Goal: Task Accomplishment & Management: Manage account settings

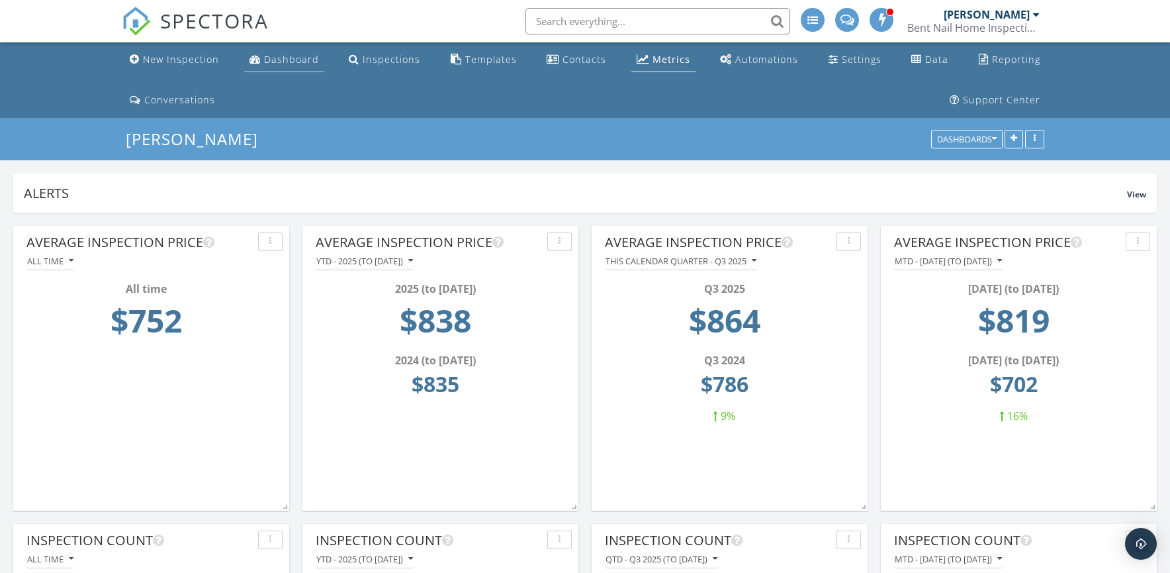
click at [285, 60] on div "Dashboard" at bounding box center [291, 59] width 55 height 13
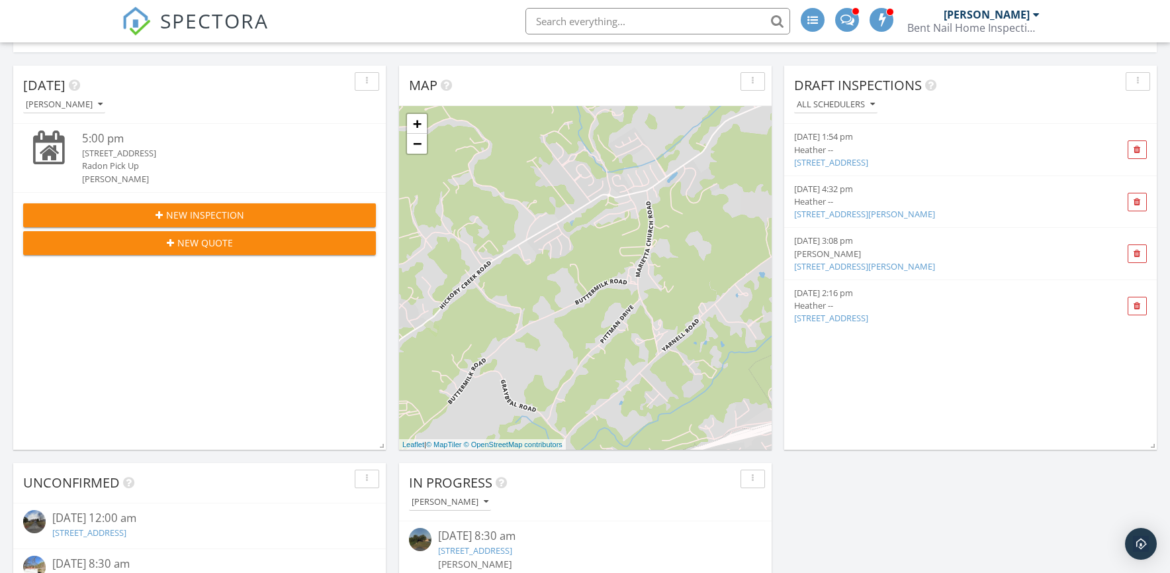
scroll to position [169, 0]
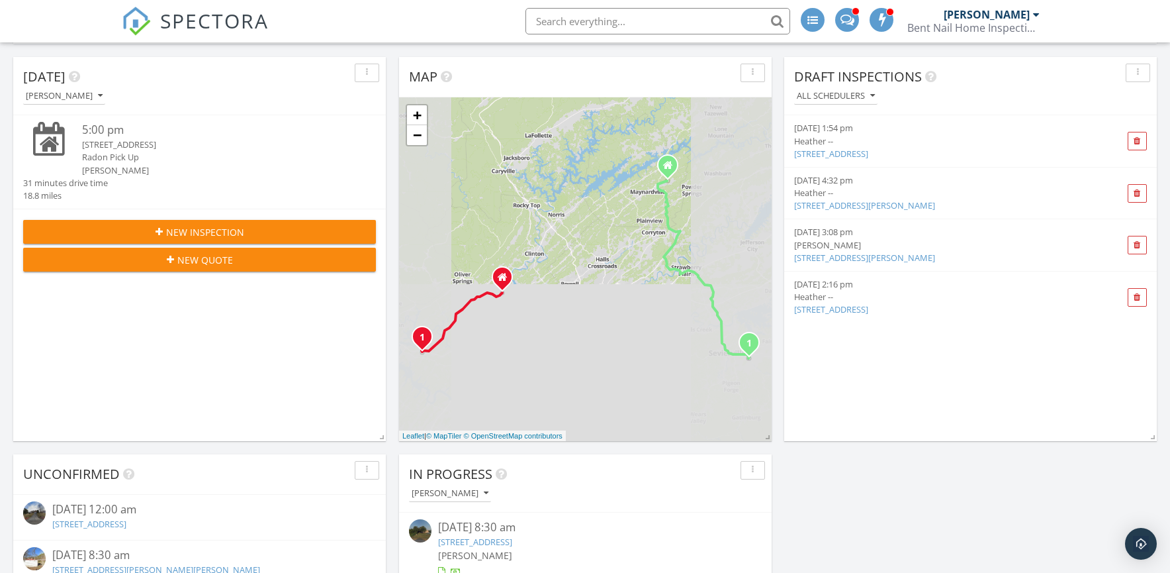
click at [116, 141] on div "640 Old Poplar Road, Kingston, TN 37763" at bounding box center [214, 144] width 265 height 13
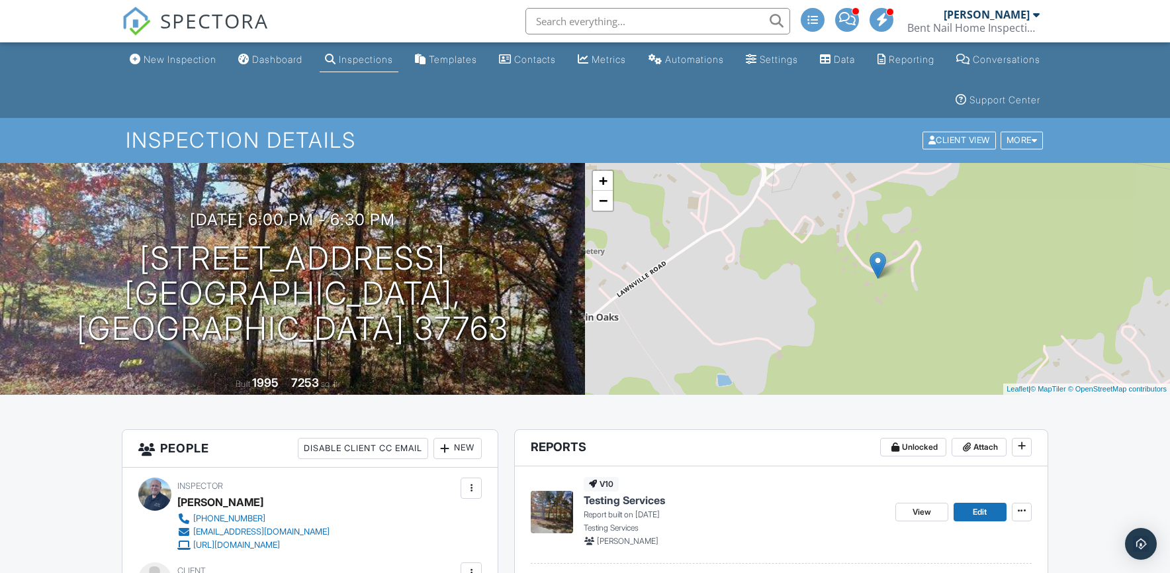
click at [271, 211] on div "09/25/2025 6:00 pm - 6:30 pm 640 Old Poplar Road Kingston, TN 37763 Built 1995 …" at bounding box center [292, 279] width 585 height 232
click at [967, 510] on link "Edit" at bounding box center [980, 511] width 53 height 19
click at [393, 58] on div "Inspections" at bounding box center [366, 59] width 54 height 11
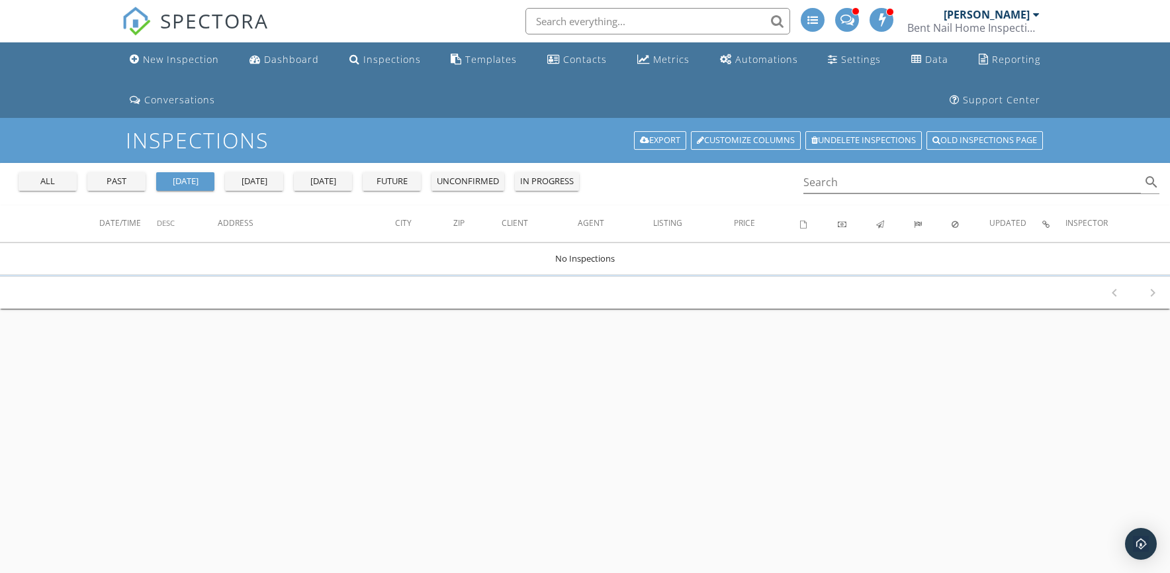
click at [107, 179] on div "past" at bounding box center [117, 181] width 48 height 13
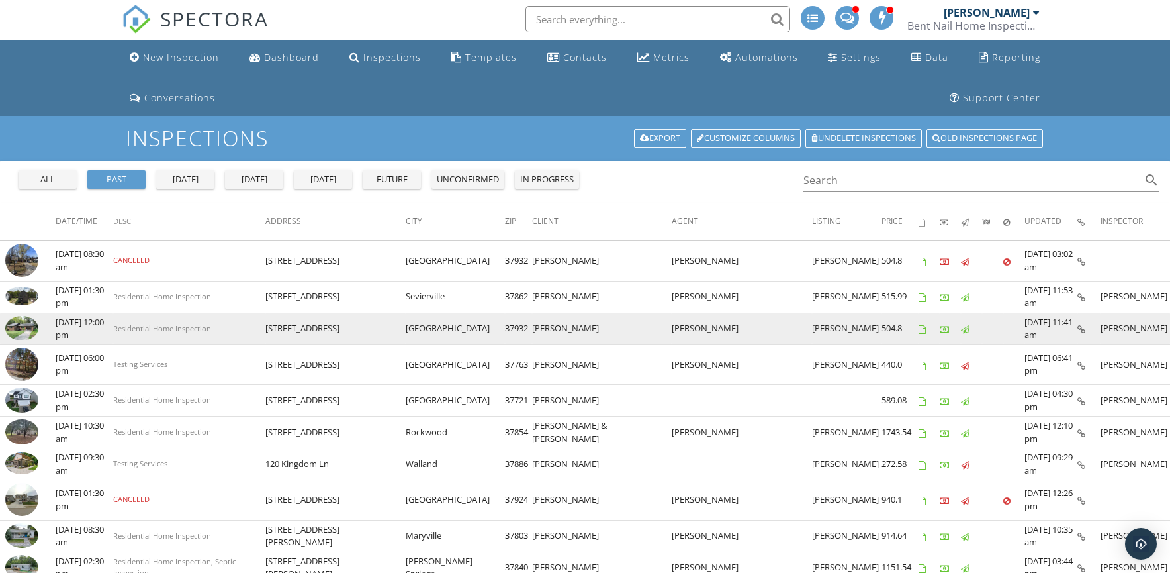
scroll to position [3, 0]
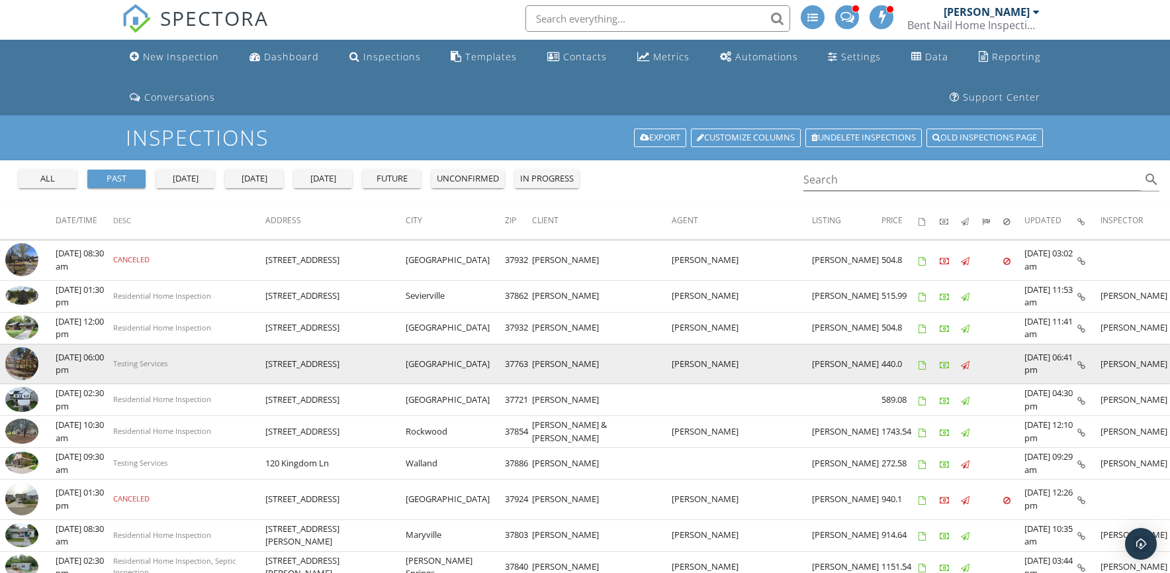
drag, startPoint x: 516, startPoint y: 363, endPoint x: 575, endPoint y: 361, distance: 58.3
click at [575, 361] on tr "check_box_outline_blank 09/25/2025 06:00 pm Testing Services 640 Old Poplar Roa…" at bounding box center [585, 364] width 1170 height 40
copy tr "[PERSON_NAME]"
drag, startPoint x: 302, startPoint y: 374, endPoint x: 310, endPoint y: 367, distance: 10.8
click at [265, 373] on td "Testing Services" at bounding box center [189, 364] width 152 height 40
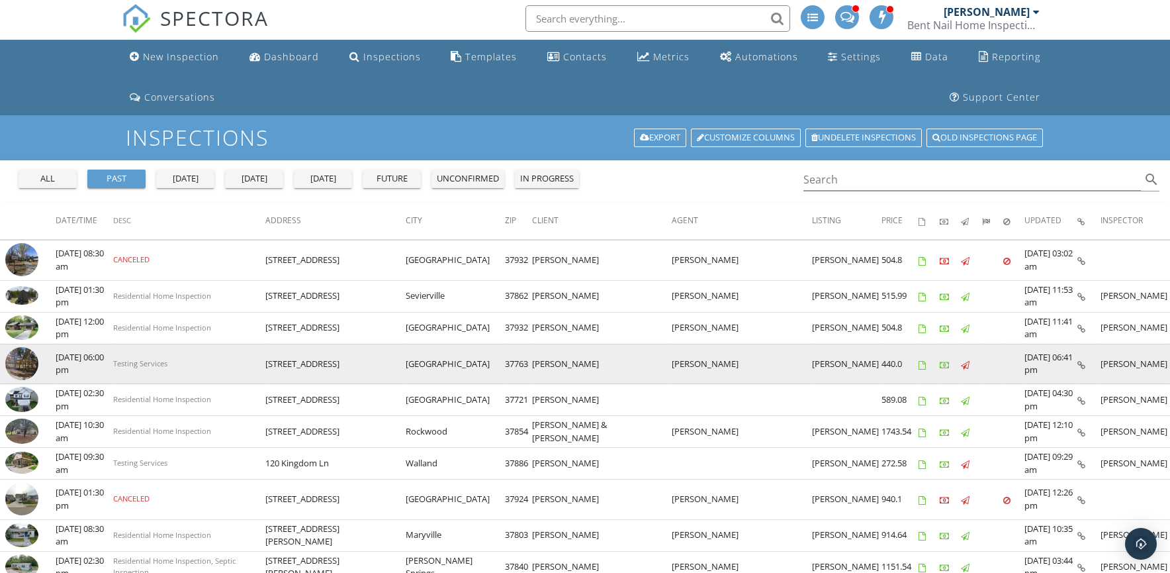
drag, startPoint x: 307, startPoint y: 364, endPoint x: 389, endPoint y: 365, distance: 82.1
click at [389, 365] on td "[STREET_ADDRESS]" at bounding box center [335, 364] width 140 height 40
copy td "[STREET_ADDRESS]"
click at [23, 360] on img at bounding box center [21, 363] width 33 height 33
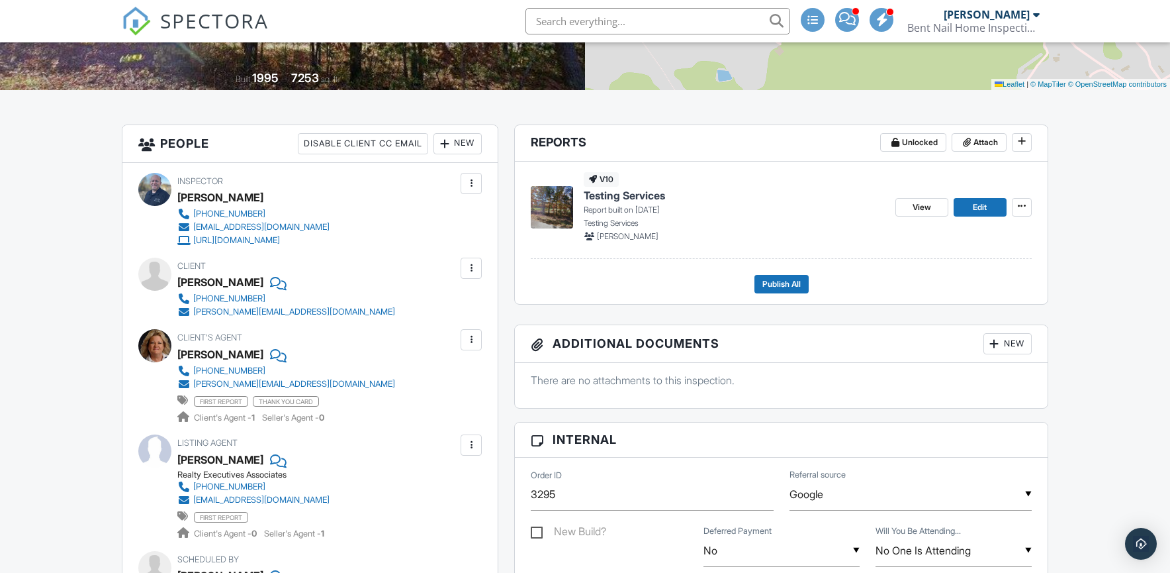
scroll to position [288, 0]
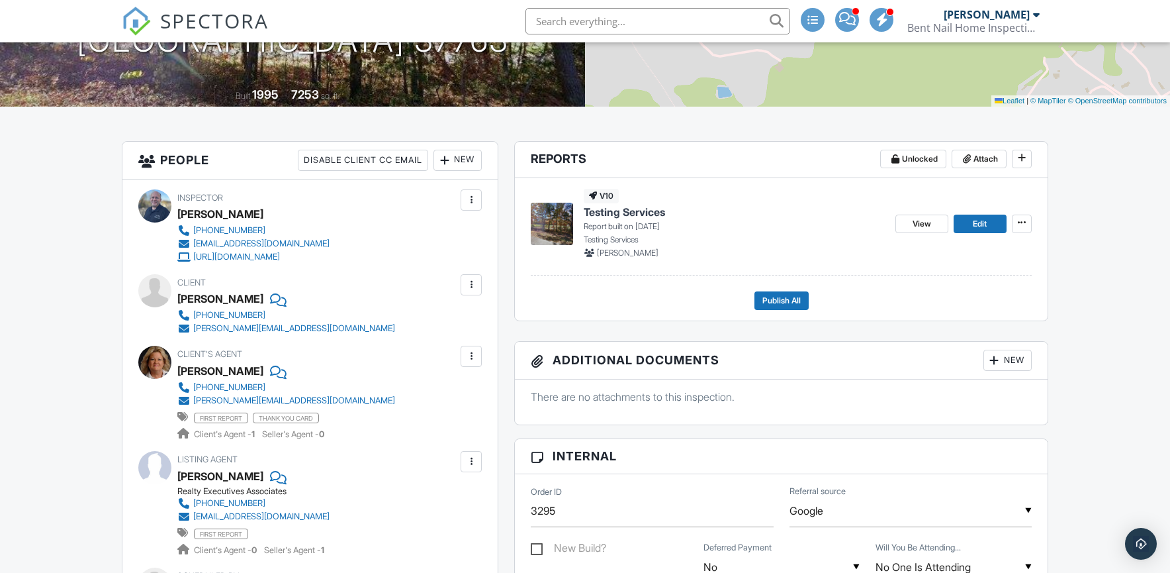
click at [626, 209] on span "Testing Services" at bounding box center [624, 212] width 81 height 15
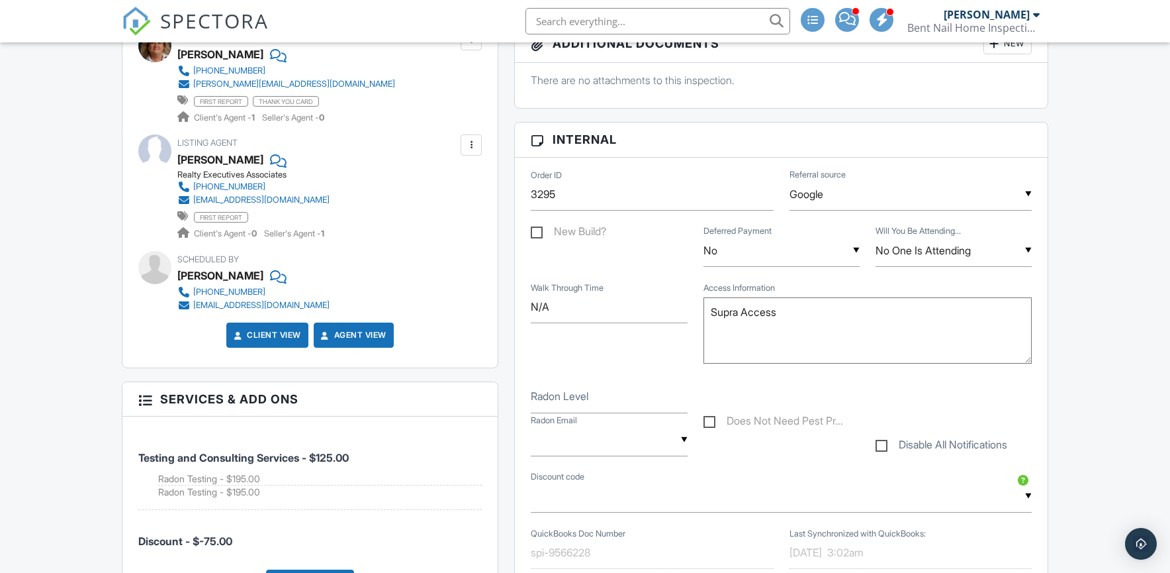
scroll to position [621, 0]
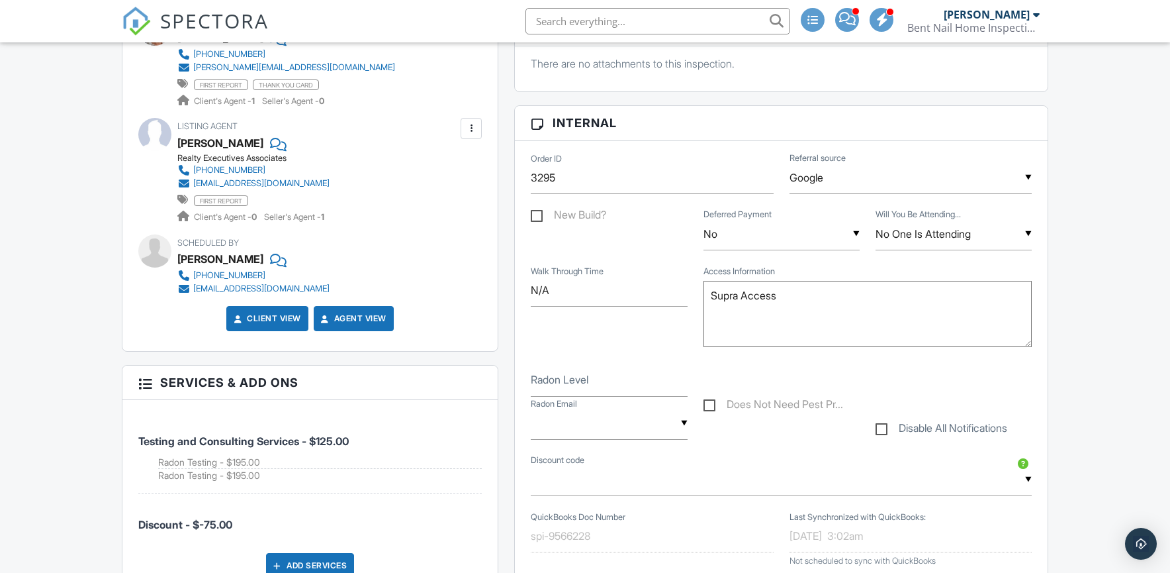
click at [567, 376] on label "Radon Level" at bounding box center [560, 379] width 58 height 15
click at [567, 376] on input "Radon Level" at bounding box center [609, 380] width 156 height 32
type input "1.2"
click at [581, 426] on input "text" at bounding box center [609, 423] width 156 height 32
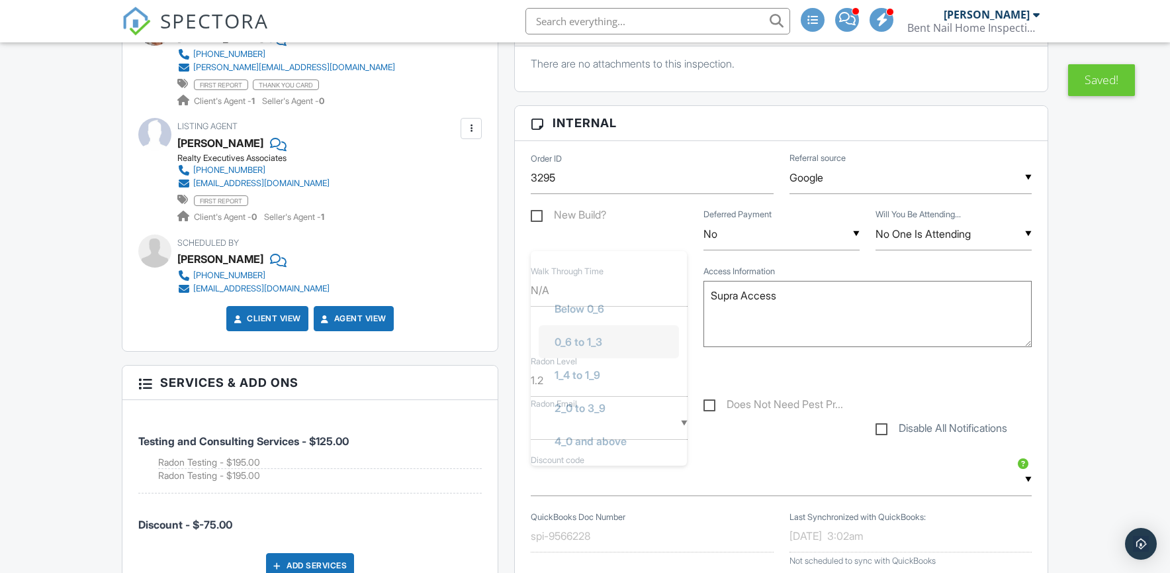
click at [579, 338] on span "0_6 to 1_3" at bounding box center [578, 341] width 69 height 33
type input "0_6 to 1_3"
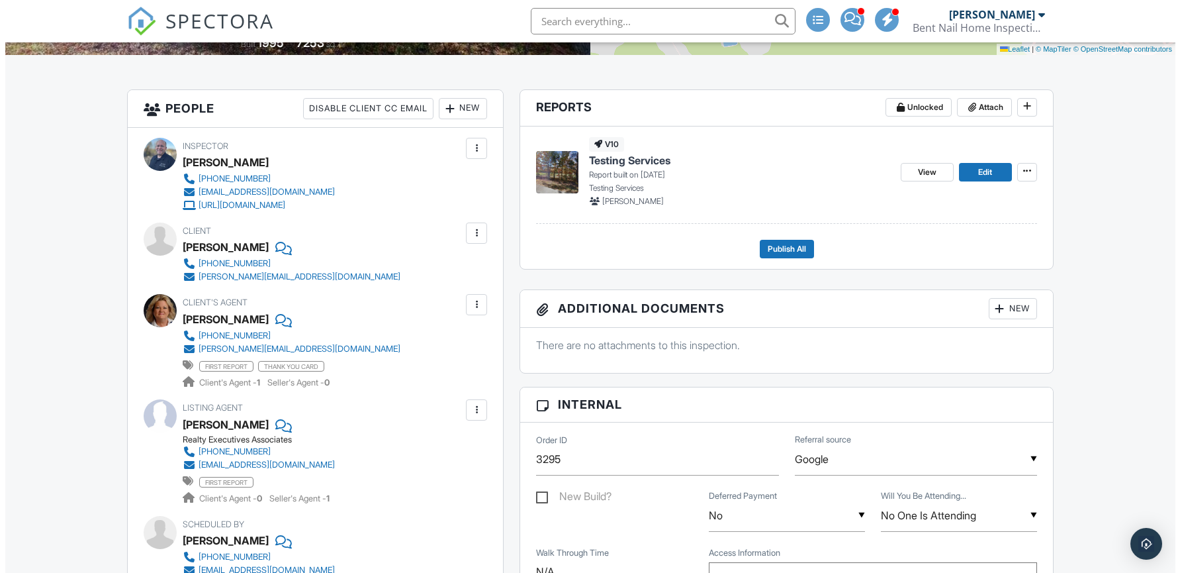
scroll to position [337, 0]
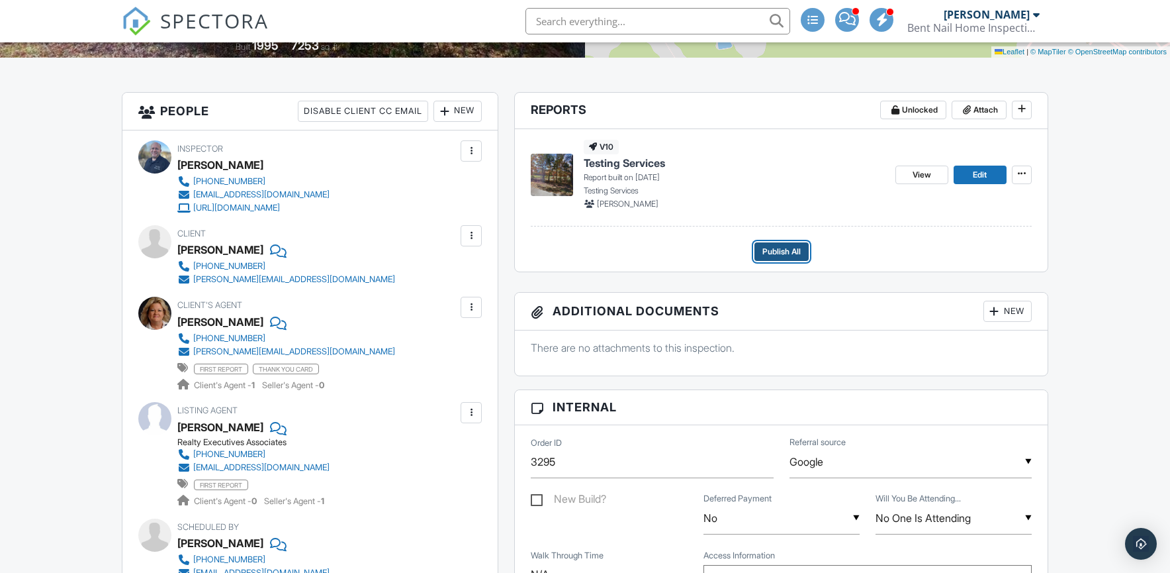
click at [788, 246] on span "Publish All" at bounding box center [782, 251] width 38 height 13
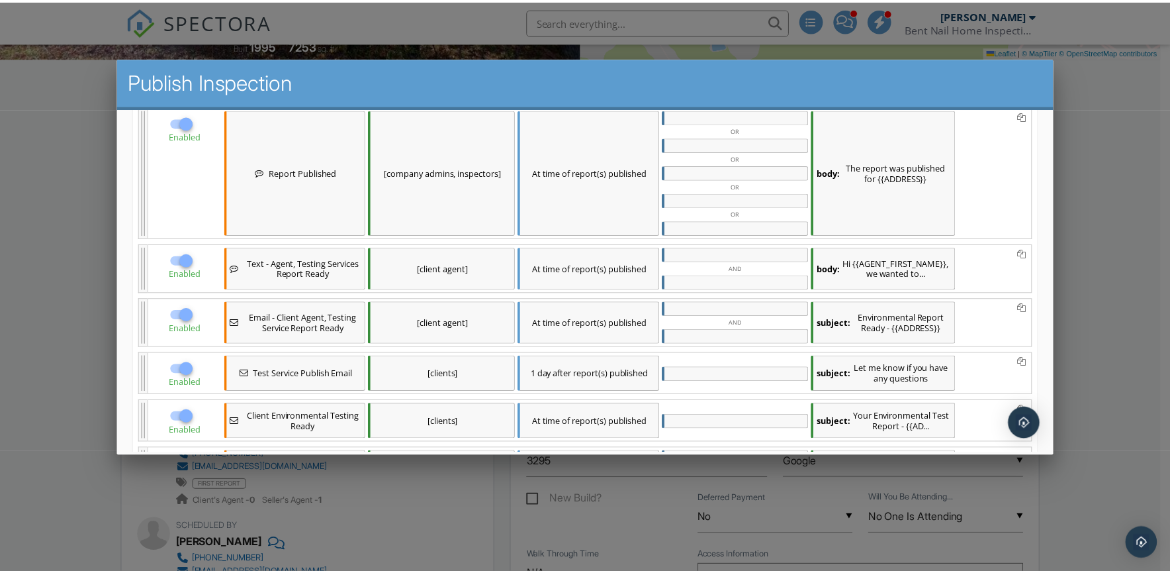
scroll to position [391, 0]
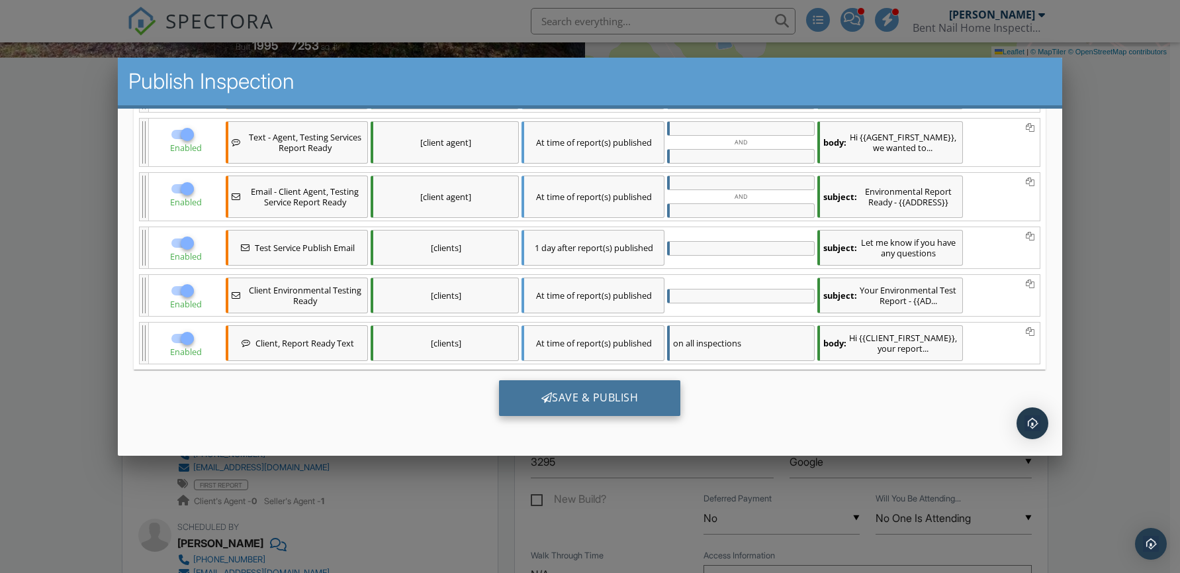
click at [567, 393] on div "Save & Publish" at bounding box center [590, 397] width 182 height 36
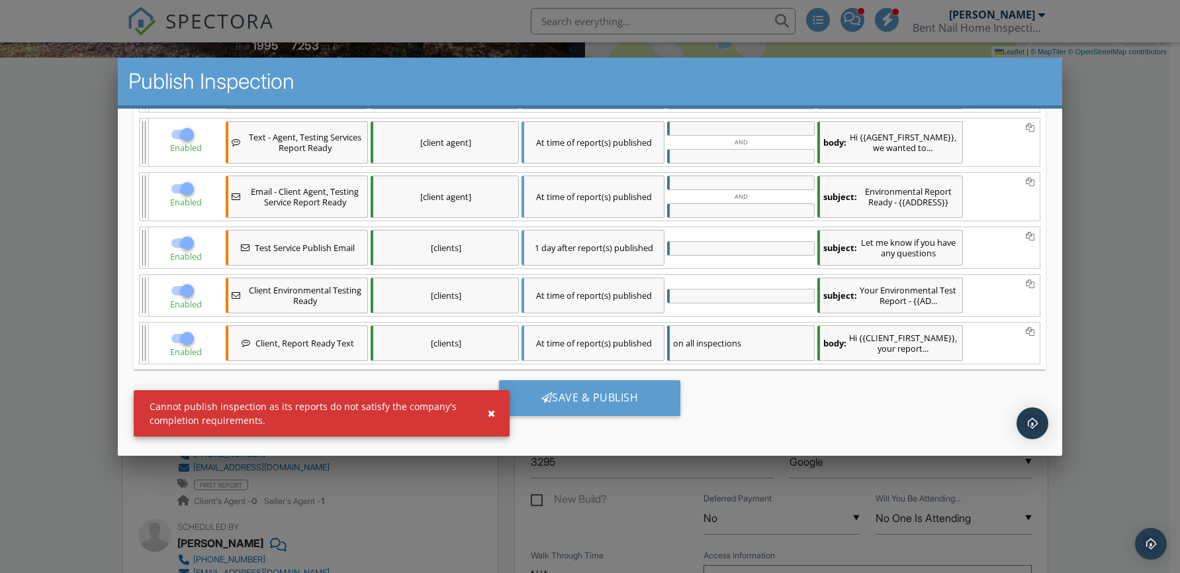
click at [1137, 364] on div at bounding box center [590, 292] width 1180 height 716
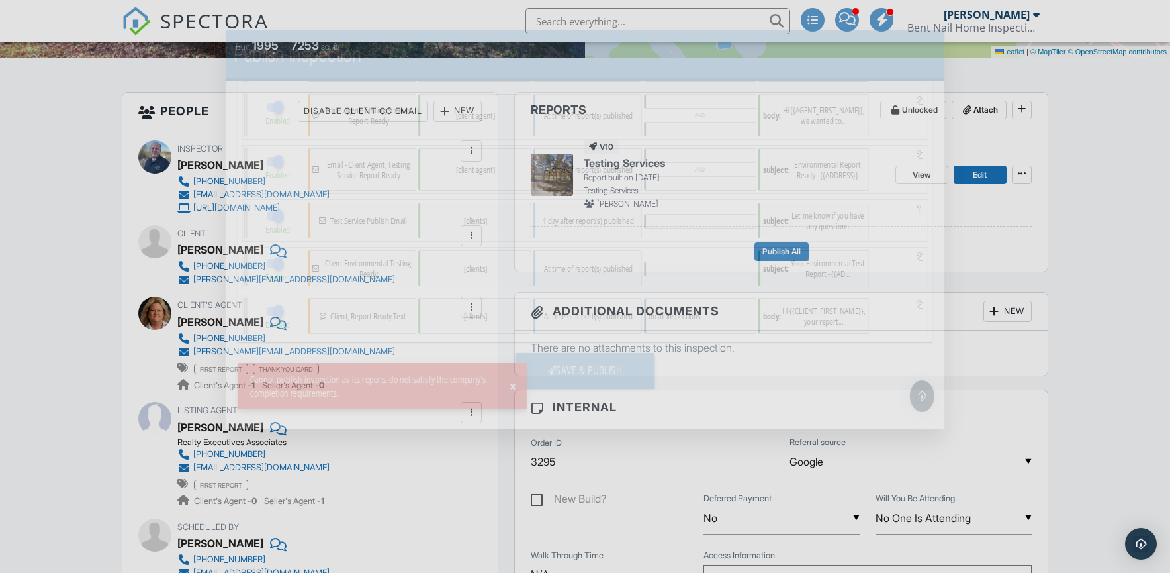
scroll to position [0, 0]
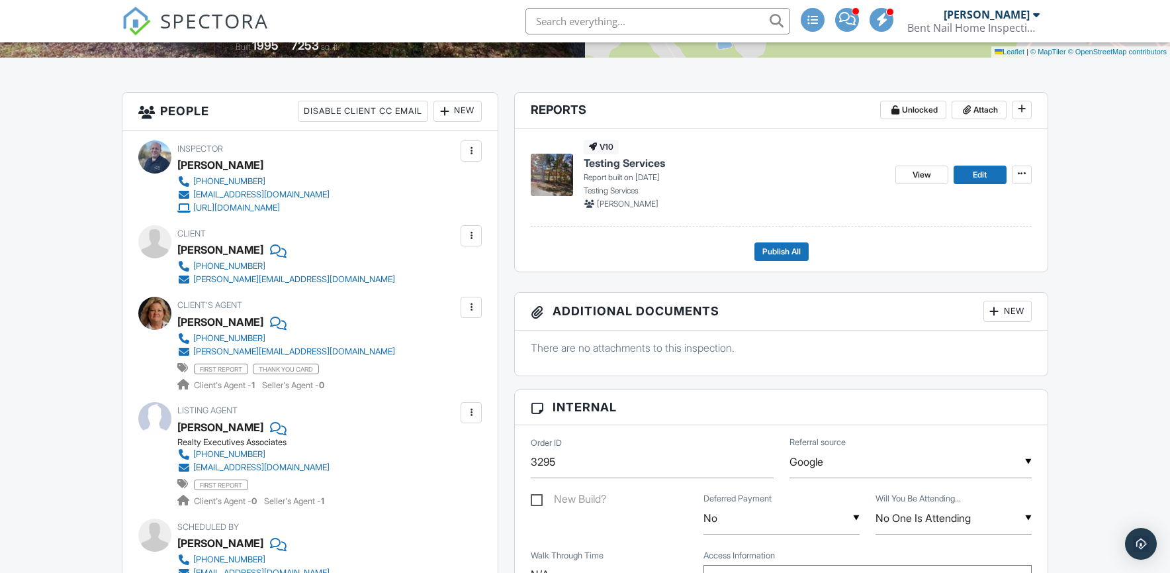
click at [620, 158] on span "Testing Services" at bounding box center [624, 163] width 81 height 15
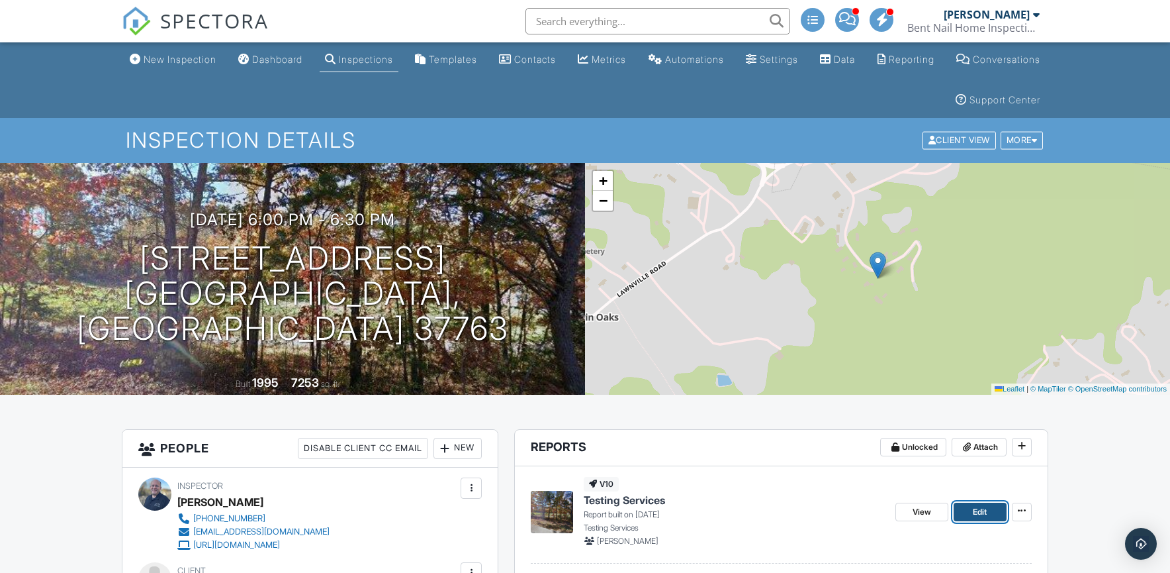
click at [976, 508] on span "Edit" at bounding box center [980, 511] width 14 height 13
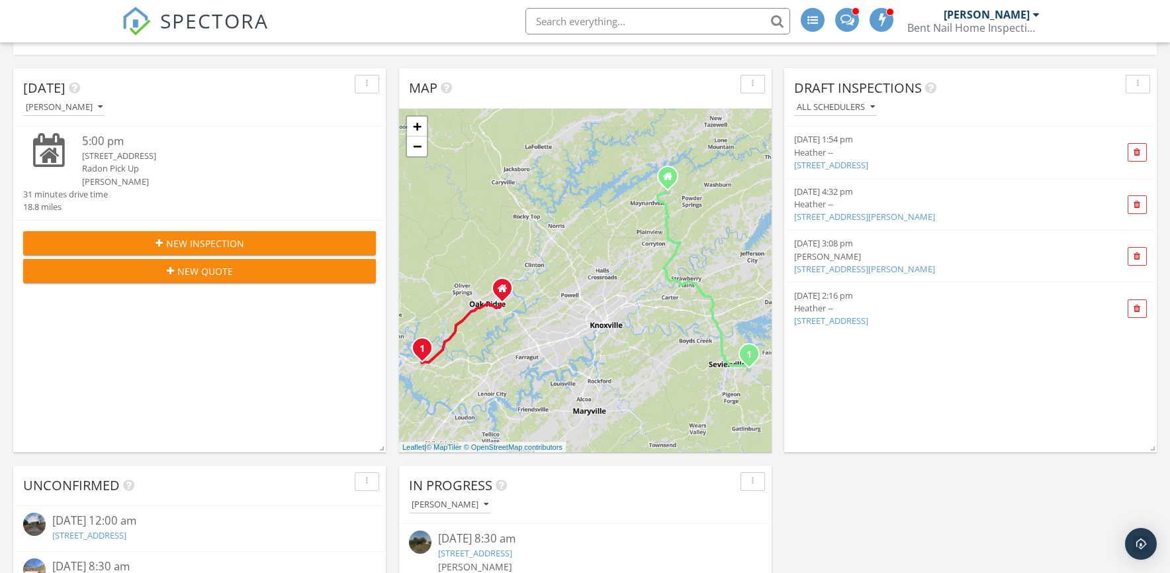
scroll to position [160, 0]
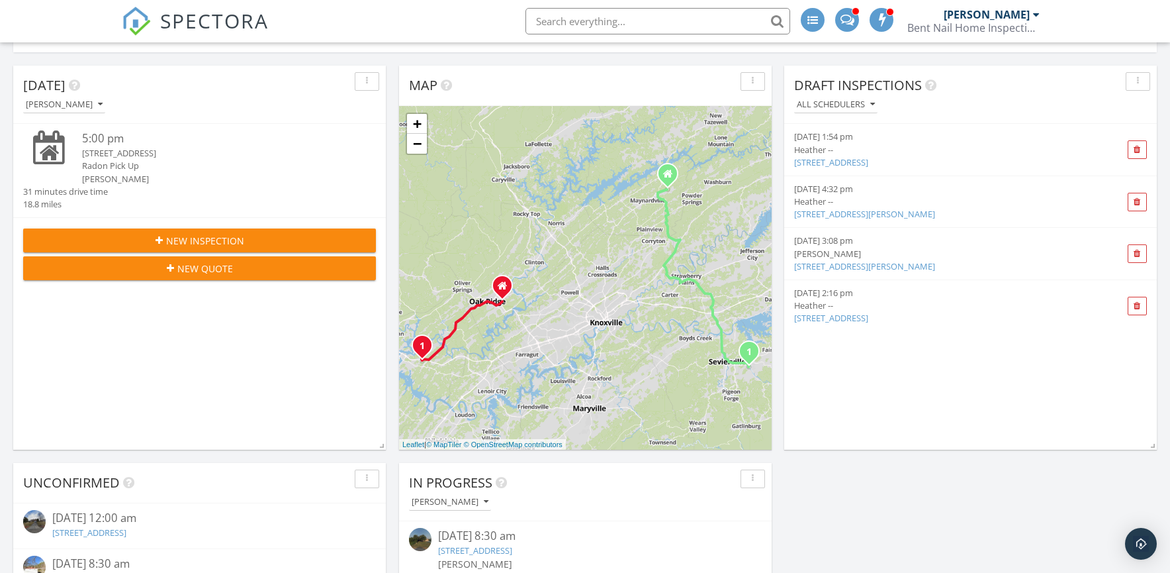
click at [124, 150] on div "640 Old Poplar Road, Kingston, TN 37763" at bounding box center [214, 153] width 265 height 13
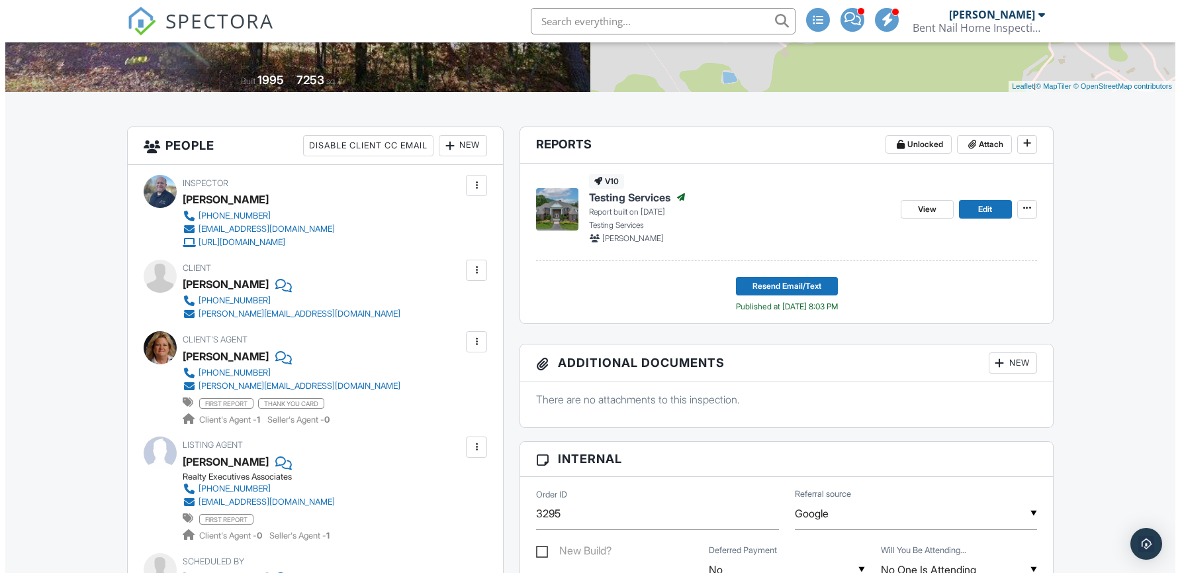
scroll to position [303, 0]
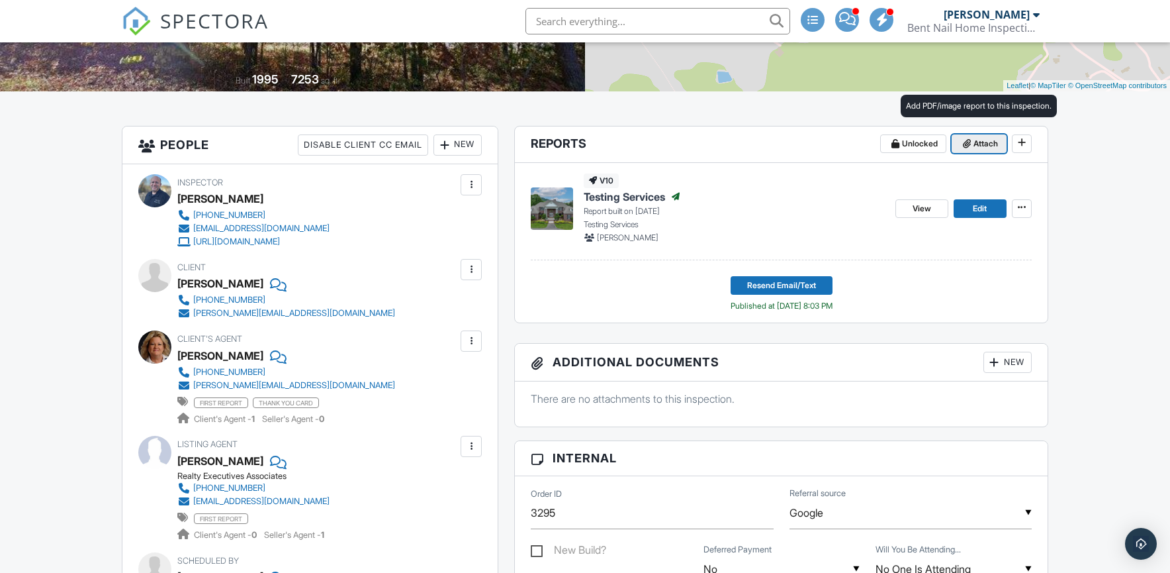
click at [994, 142] on span "Attach" at bounding box center [986, 143] width 24 height 13
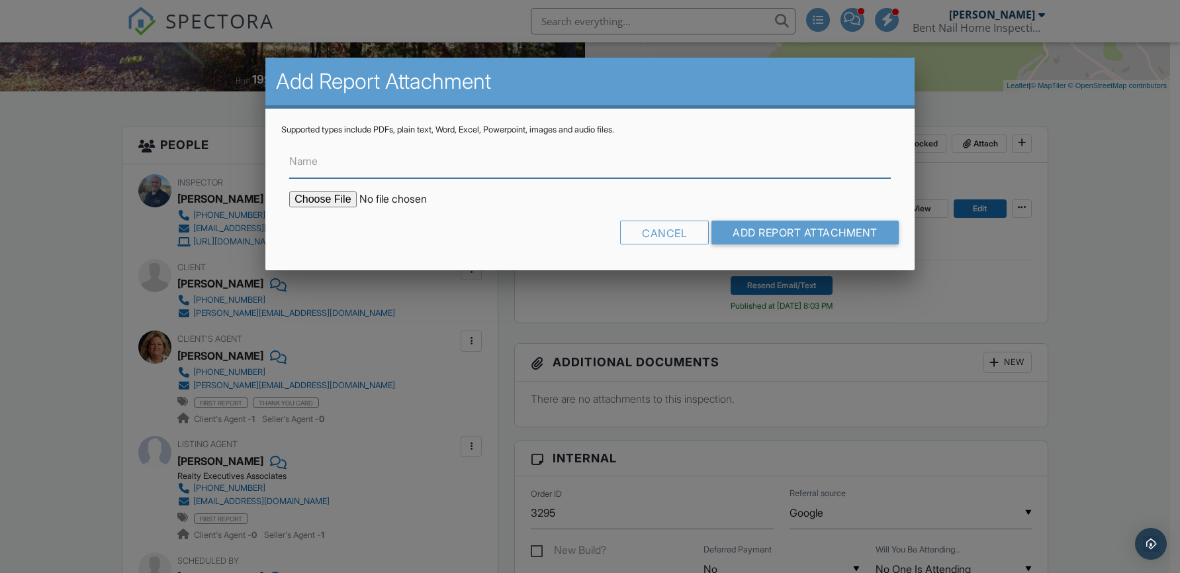
click at [475, 169] on input "Name" at bounding box center [590, 162] width 602 height 32
type input "Radon Testing Results"
click at [334, 200] on input "file" at bounding box center [401, 199] width 225 height 16
type input "C:\fakepath\640 Old Poplar Road - Radon Testing Results.pdf"
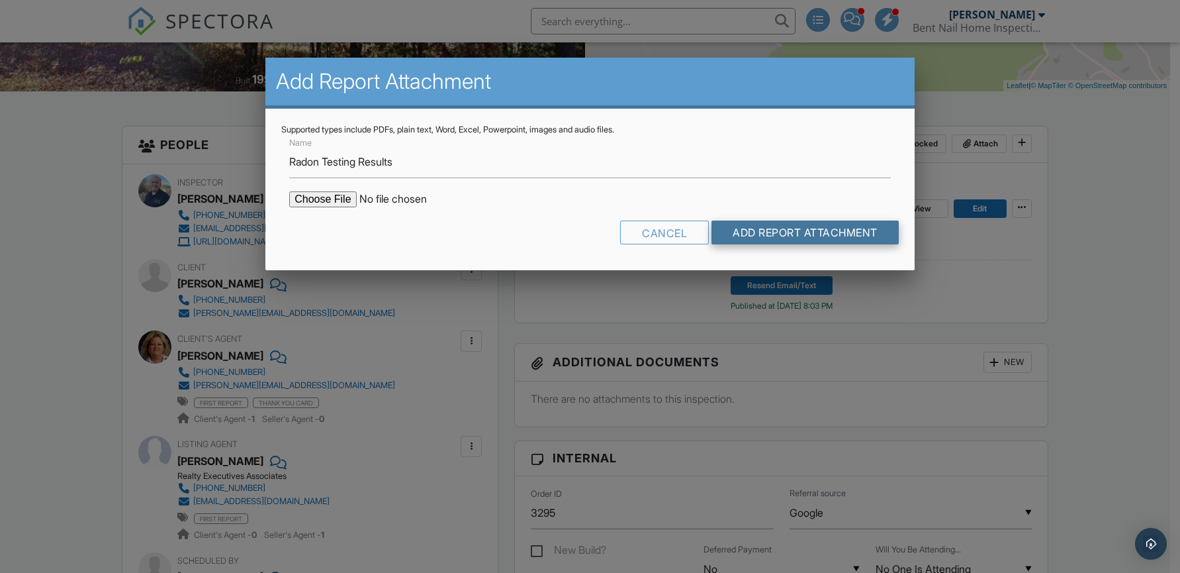
click at [771, 230] on input "Add Report Attachment" at bounding box center [805, 232] width 187 height 24
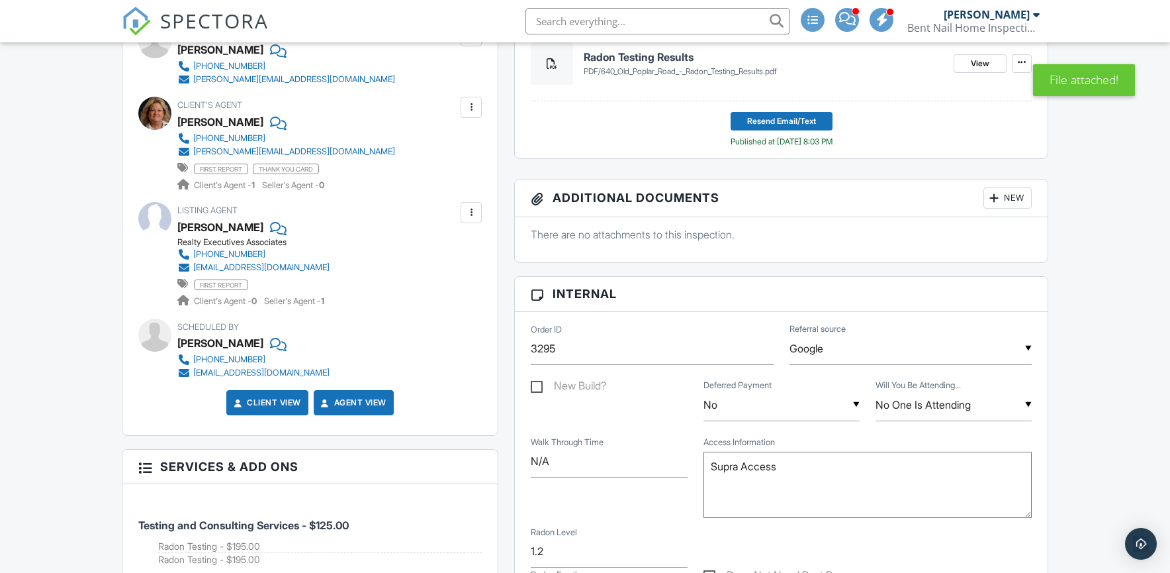
scroll to position [552, 0]
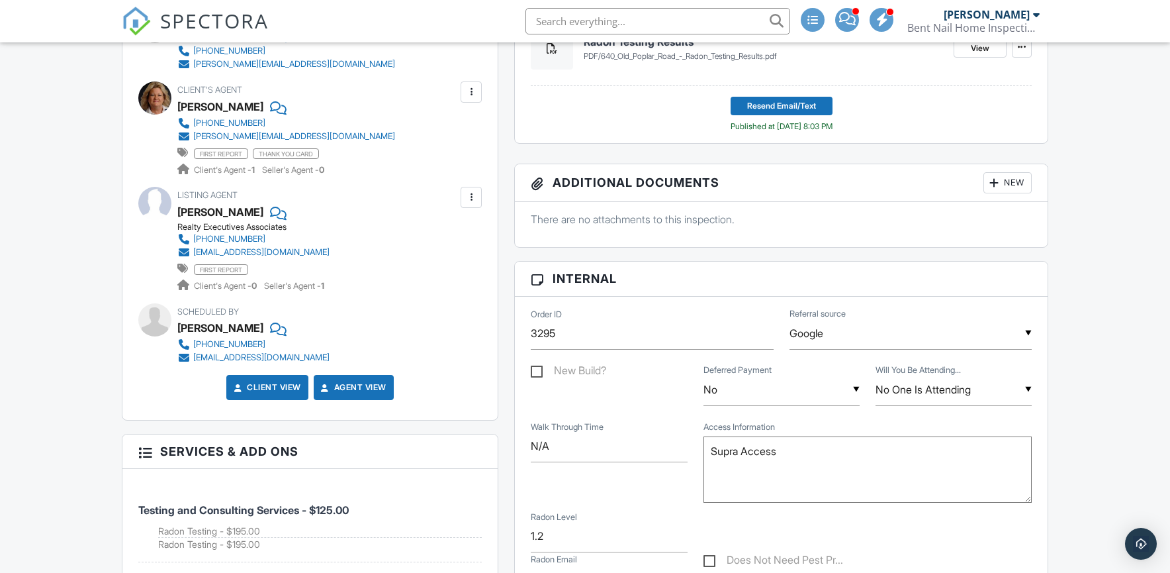
click at [228, 121] on div "[PHONE_NUMBER]" at bounding box center [229, 123] width 72 height 11
click at [270, 103] on div at bounding box center [276, 107] width 13 height 20
